Goal: Find specific page/section: Find specific page/section

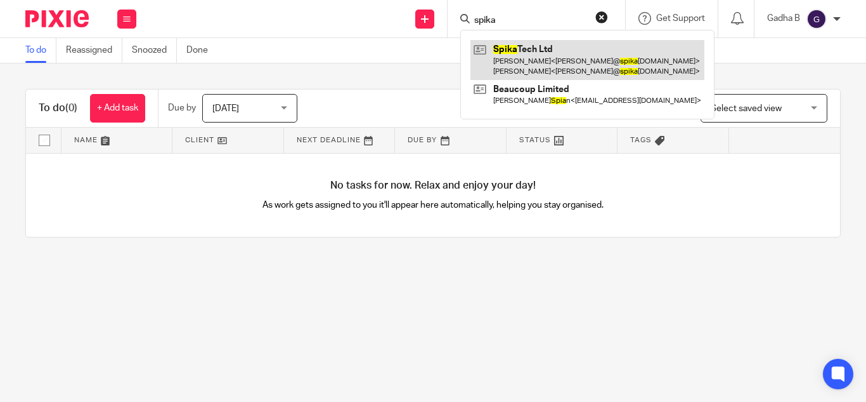
type input "spika"
click at [508, 63] on link at bounding box center [588, 59] width 234 height 39
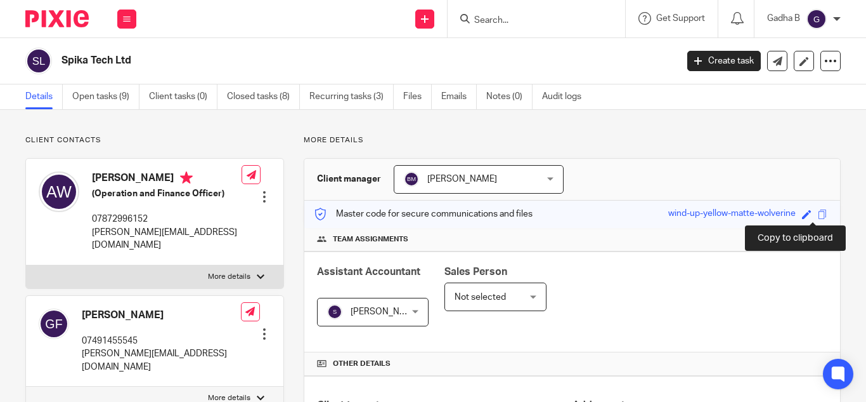
click at [818, 216] on span at bounding box center [823, 214] width 10 height 10
